Goal: Information Seeking & Learning: Learn about a topic

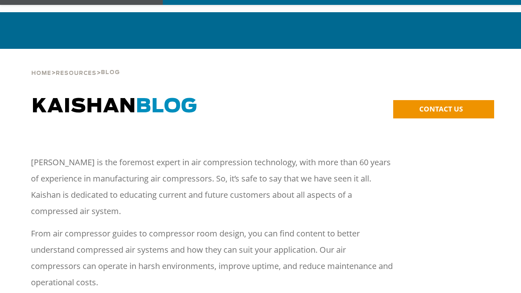
scroll to position [41, 0]
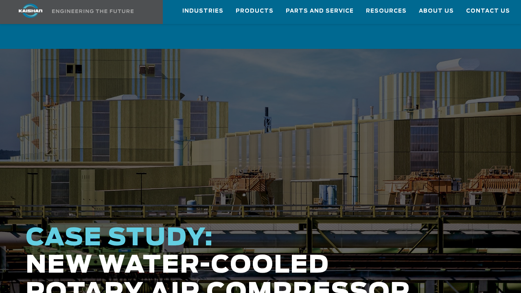
scroll to position [41, 0]
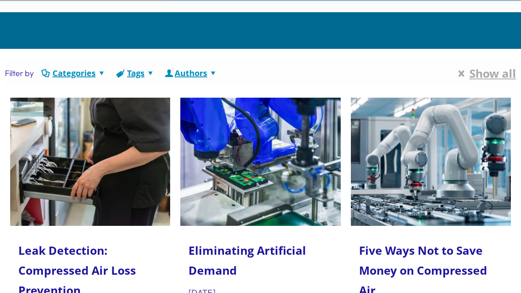
scroll to position [41, 0]
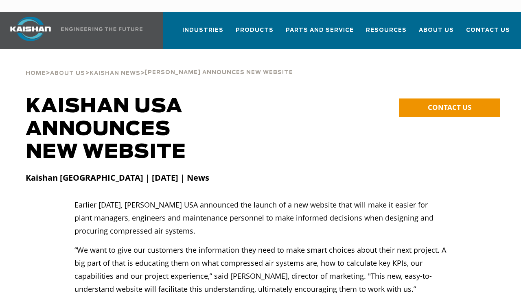
scroll to position [41, 0]
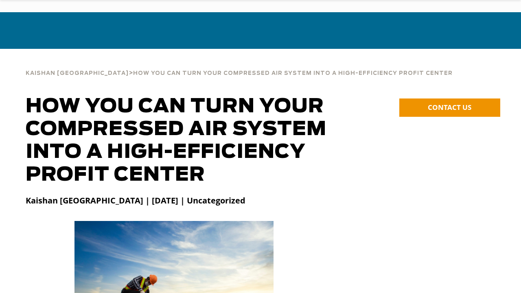
scroll to position [41, 0]
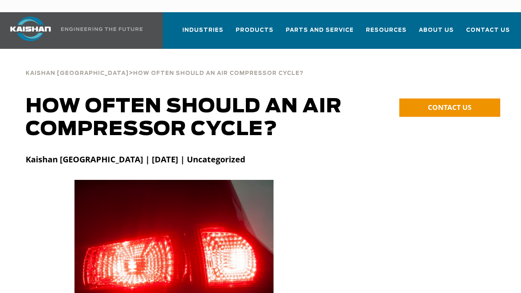
scroll to position [41, 0]
